Goal: Information Seeking & Learning: Learn about a topic

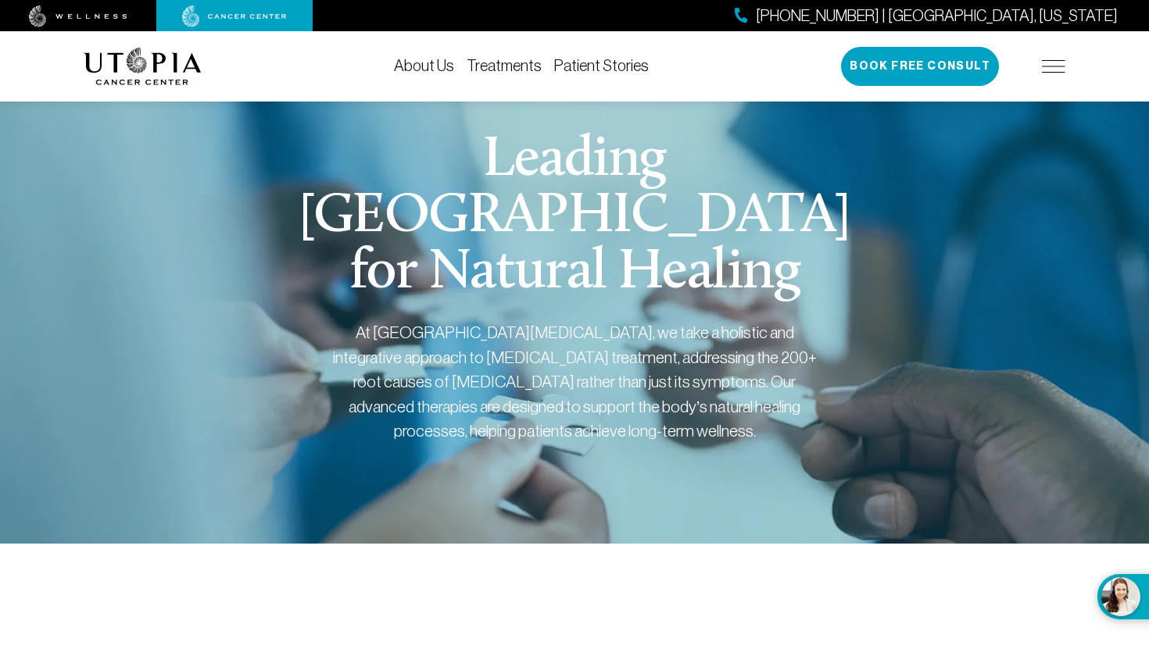
click at [1057, 63] on img at bounding box center [1053, 66] width 23 height 13
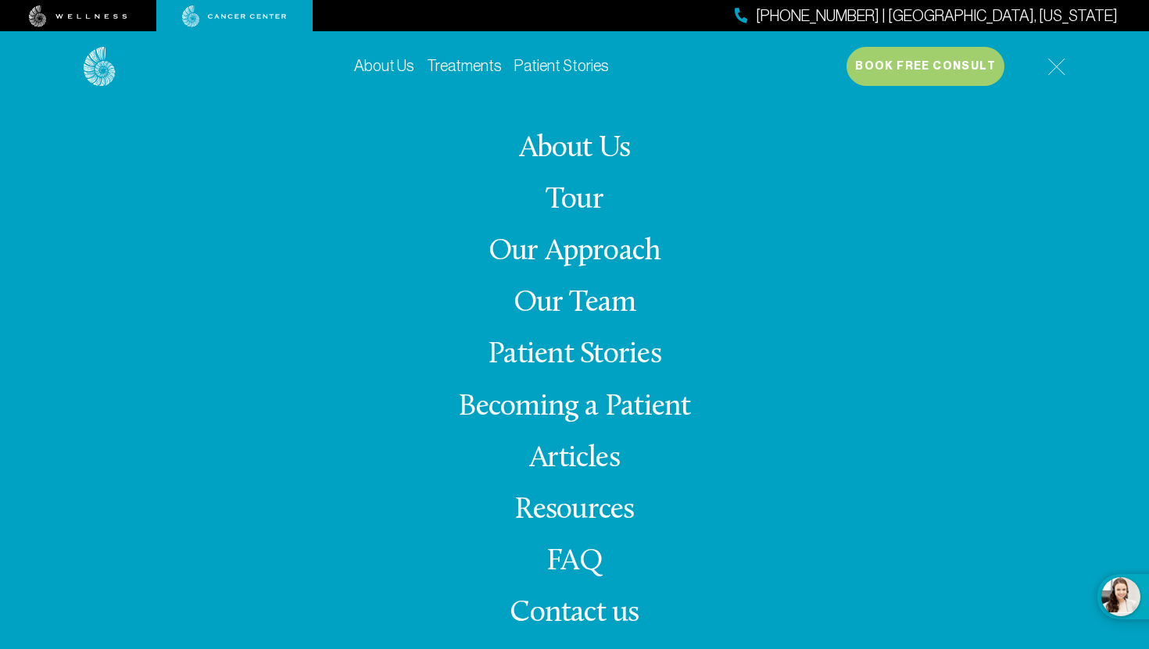
click at [603, 313] on link "Our Team" at bounding box center [574, 303] width 123 height 30
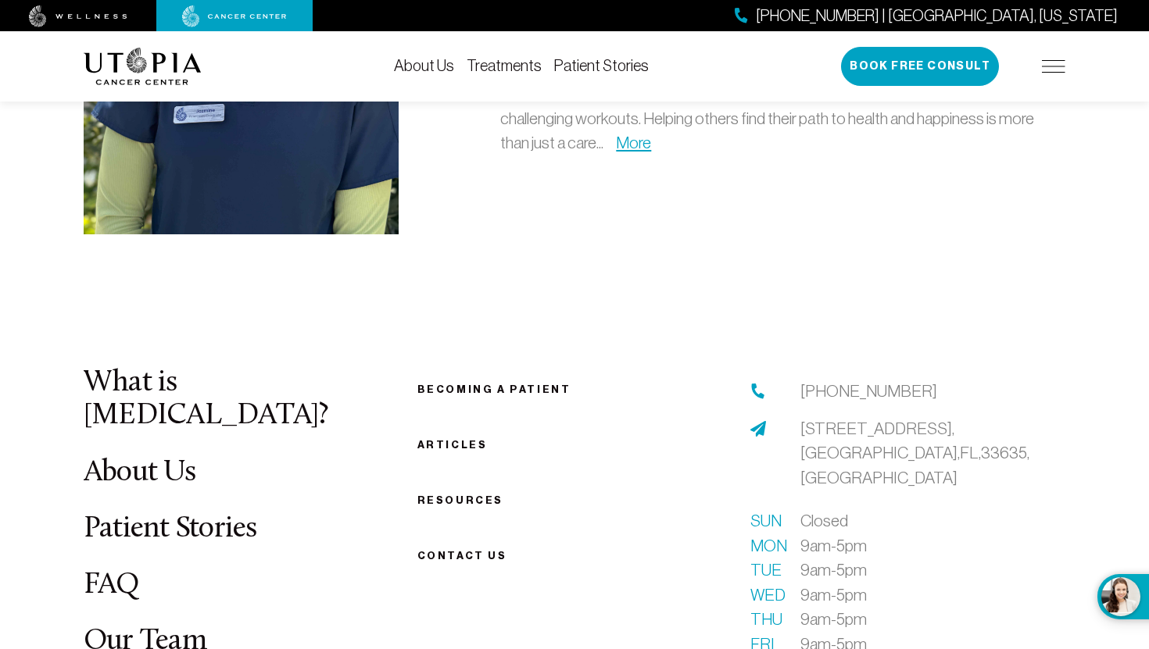
scroll to position [4928, 0]
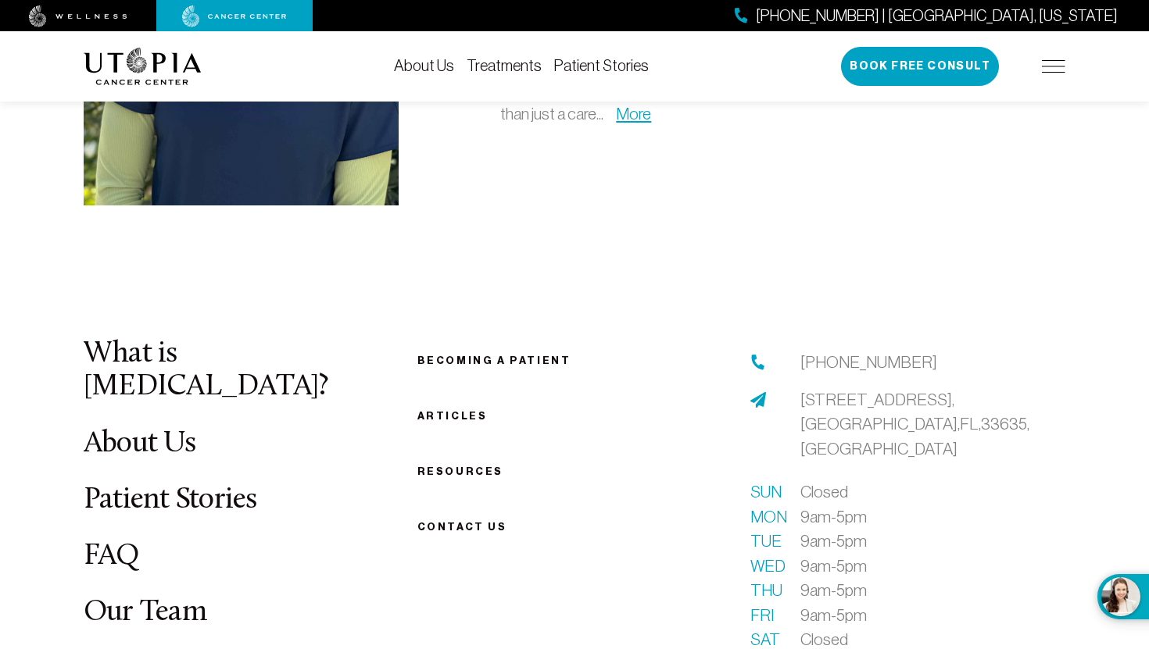
click at [110, 542] on link "FAQ" at bounding box center [112, 557] width 56 height 30
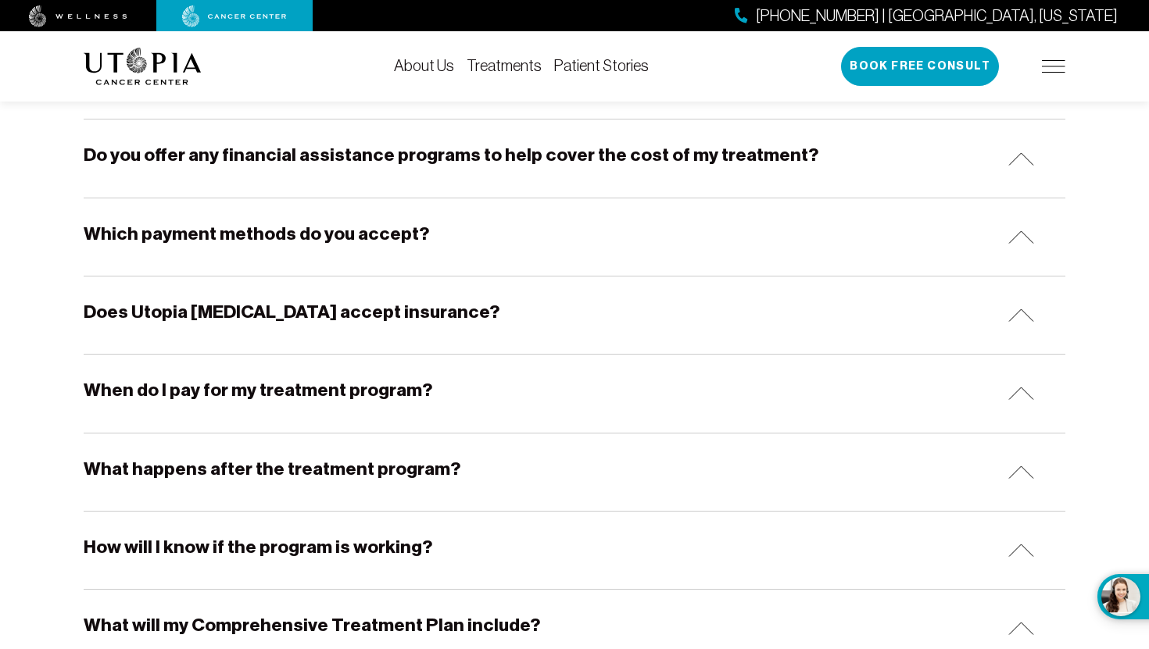
scroll to position [844, 0]
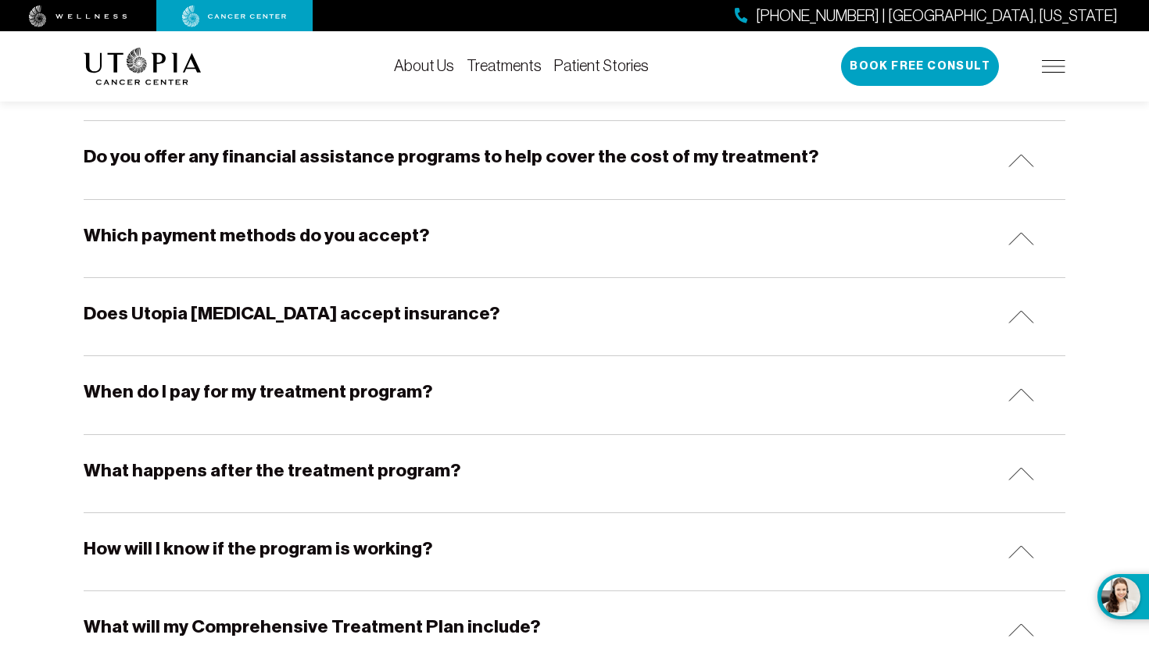
click at [439, 319] on h5 "Does Utopia [MEDICAL_DATA] accept insurance?" at bounding box center [292, 314] width 416 height 24
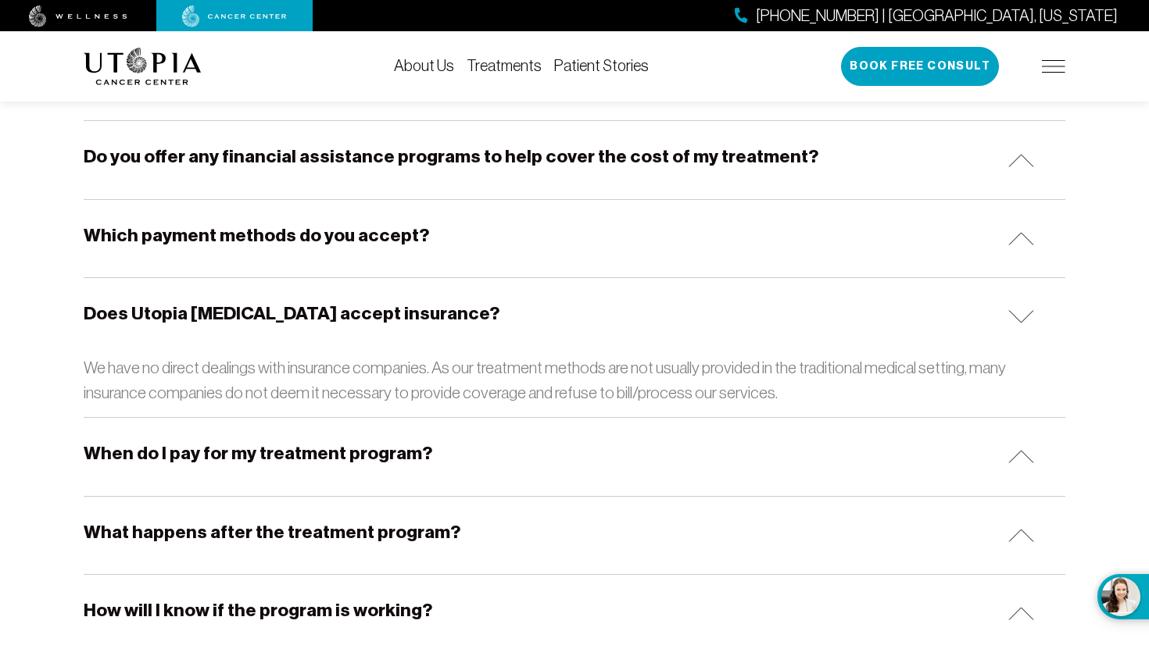
click at [439, 319] on h5 "Does Utopia [MEDICAL_DATA] accept insurance?" at bounding box center [292, 314] width 416 height 24
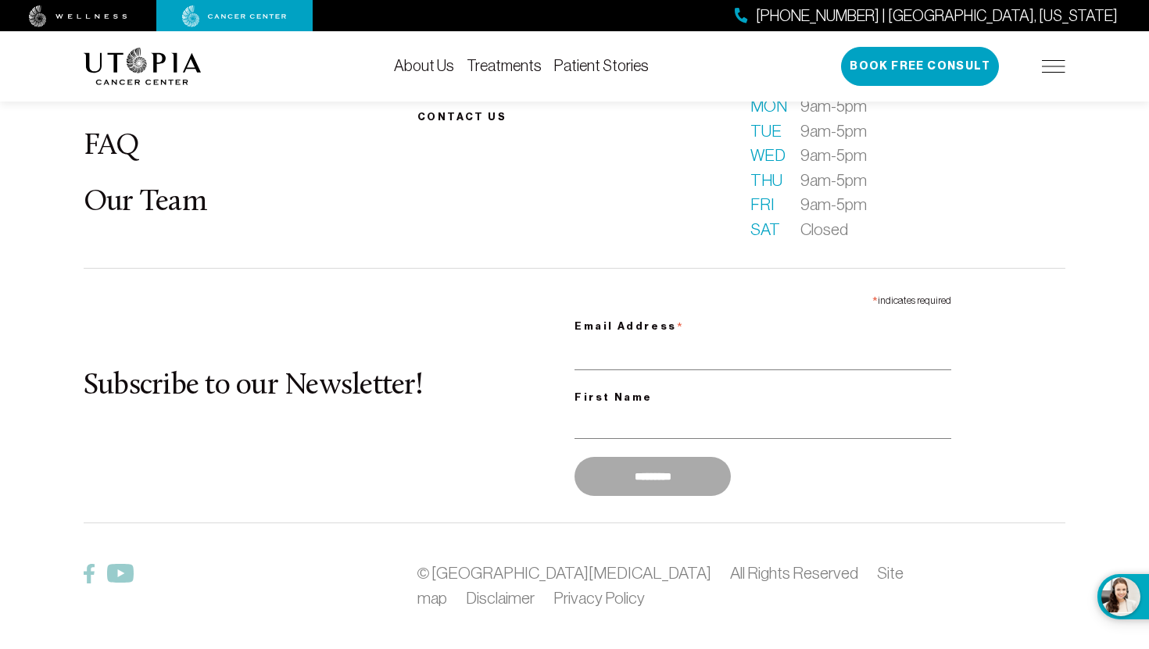
scroll to position [2191, 0]
click at [102, 188] on link "Our Team" at bounding box center [145, 203] width 123 height 30
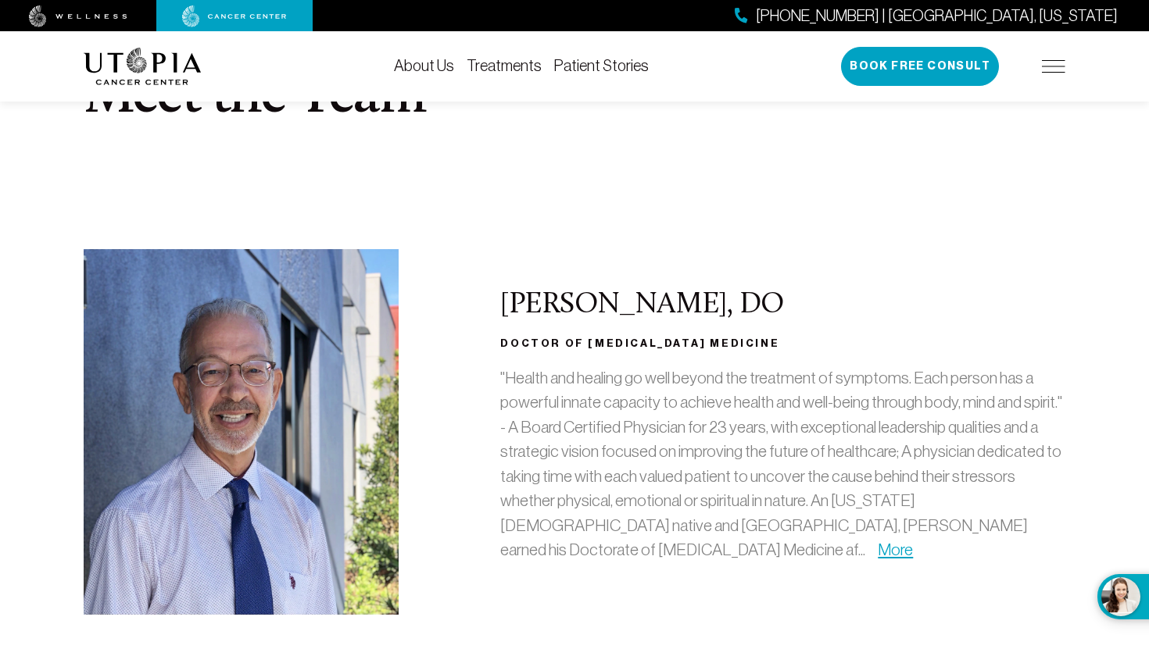
scroll to position [141, 0]
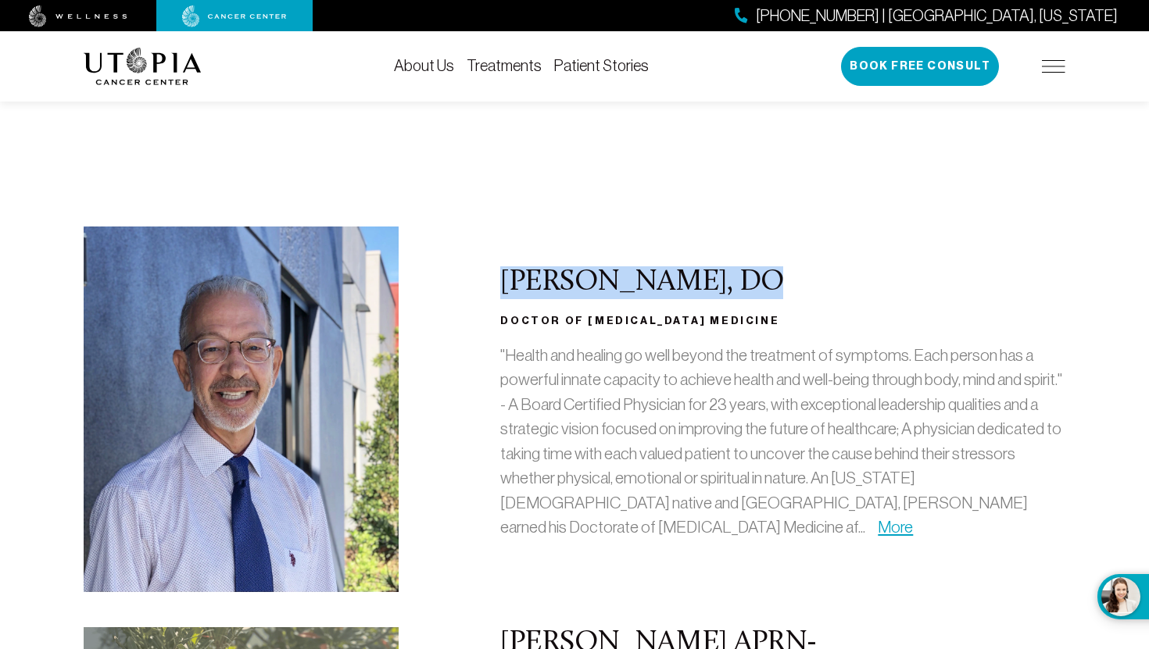
drag, startPoint x: 503, startPoint y: 291, endPoint x: 714, endPoint y: 282, distance: 211.2
click at [714, 282] on h2 "[PERSON_NAME], DO" at bounding box center [782, 283] width 565 height 33
copy h2 "[PERSON_NAME]"
click at [628, 372] on p ""Health and healing go well beyond the treatment of symptoms. Each person has a…" at bounding box center [782, 441] width 565 height 197
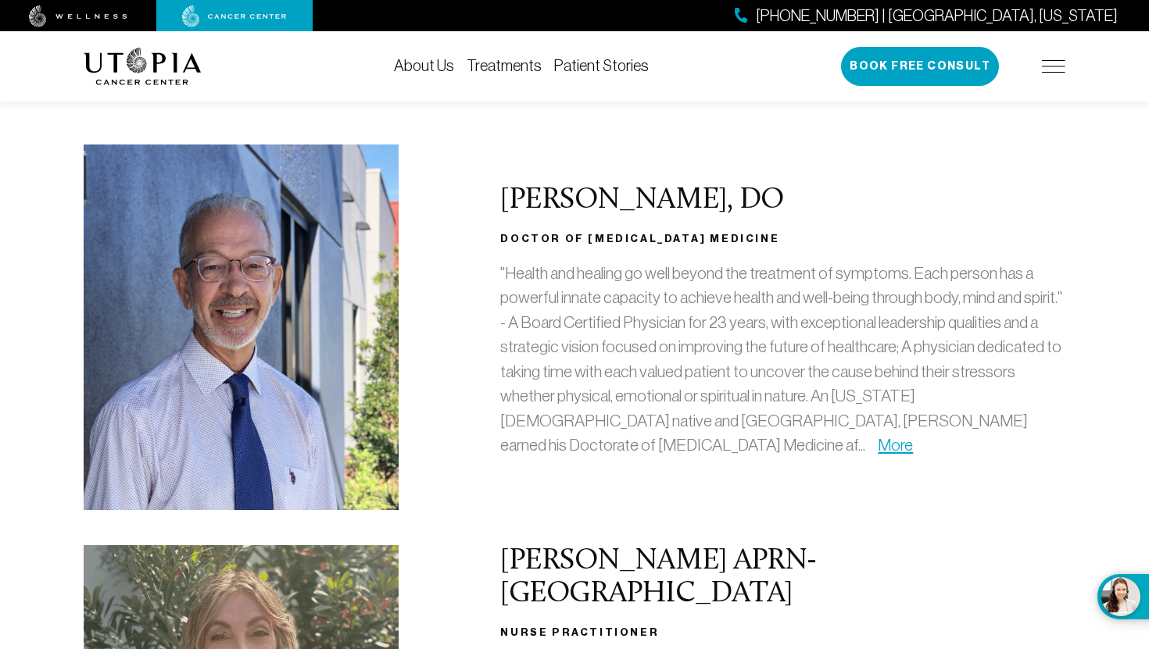
scroll to position [222, 0]
click at [628, 458] on p ""Health and healing go well beyond the treatment of symptoms. Each person has a…" at bounding box center [782, 360] width 565 height 197
click at [878, 450] on link "More" at bounding box center [895, 446] width 35 height 18
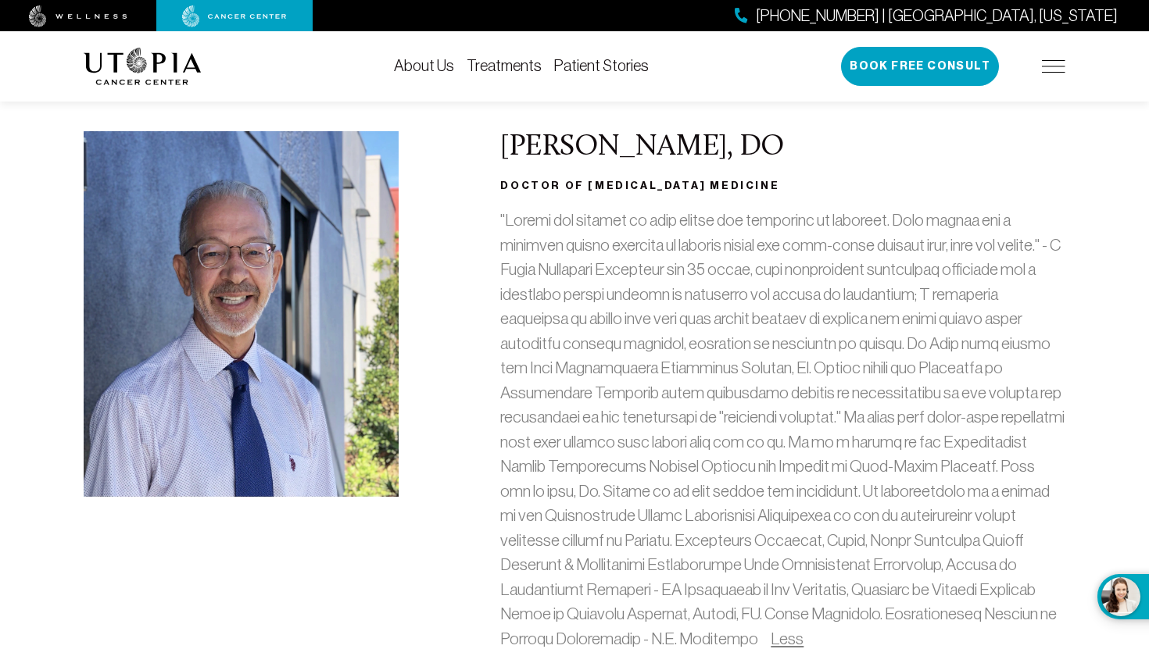
scroll to position [233, 0]
